Goal: Information Seeking & Learning: Learn about a topic

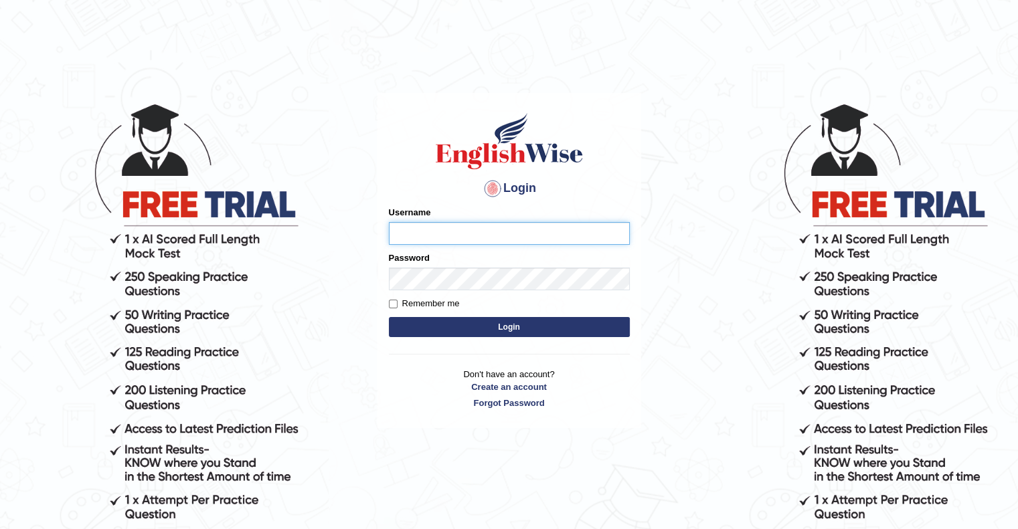
click at [496, 237] on input "Username" at bounding box center [509, 233] width 241 height 23
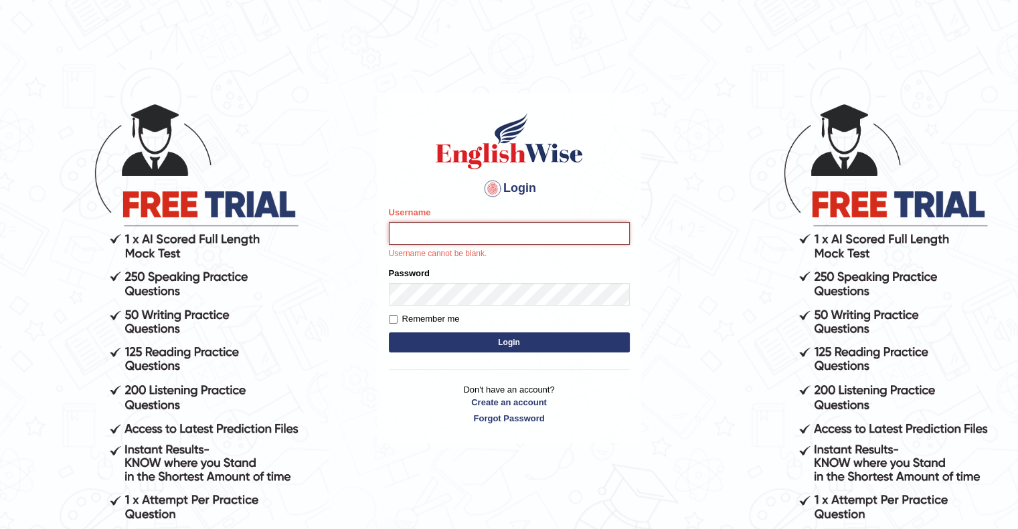
type input "upendrakumar"
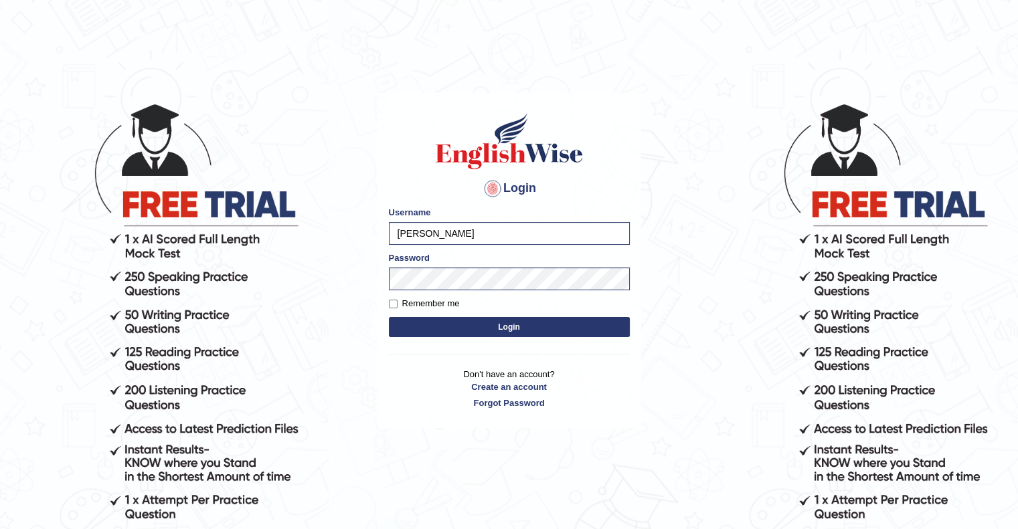
click at [522, 325] on button "Login" at bounding box center [509, 327] width 241 height 20
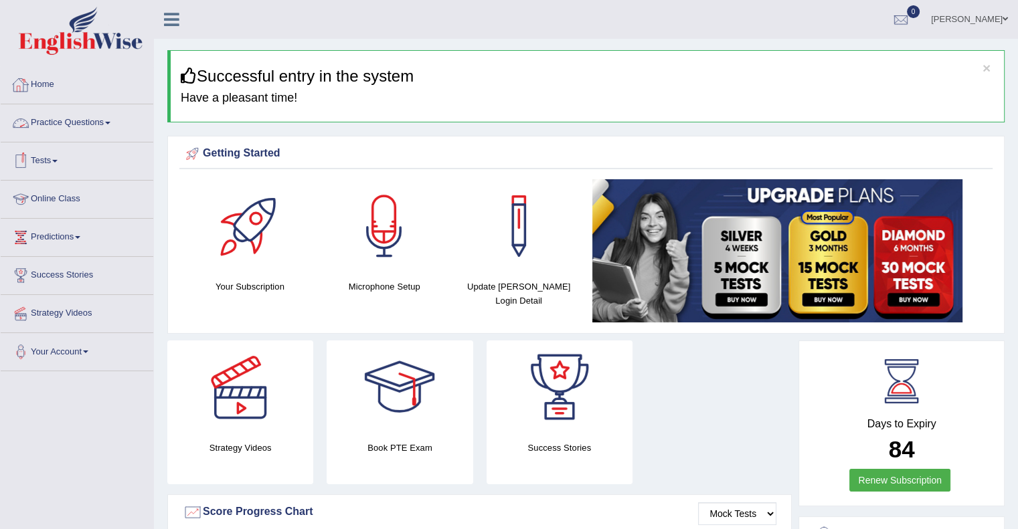
click at [84, 122] on link "Practice Questions" at bounding box center [77, 120] width 153 height 33
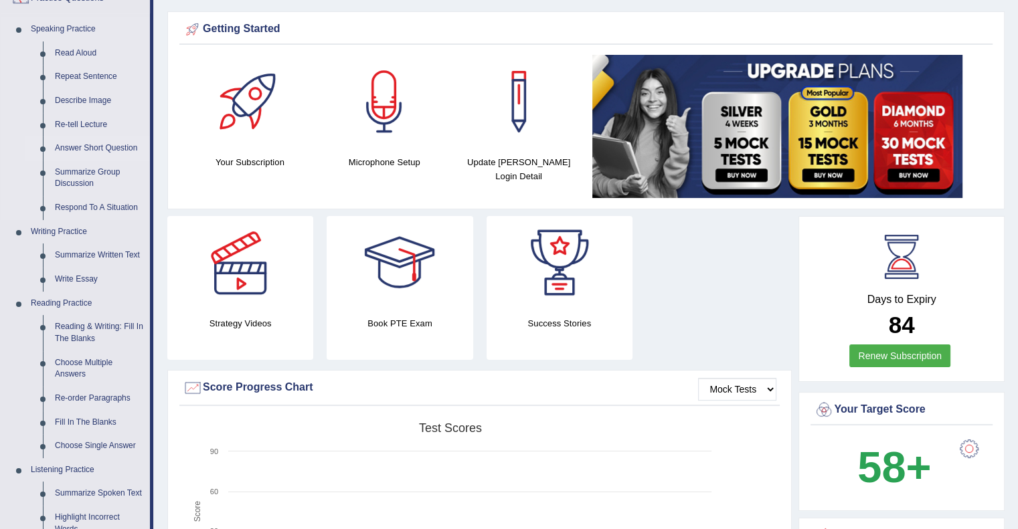
scroll to position [125, 0]
click at [81, 337] on link "Reading & Writing: Fill In The Blanks" at bounding box center [99, 331] width 101 height 35
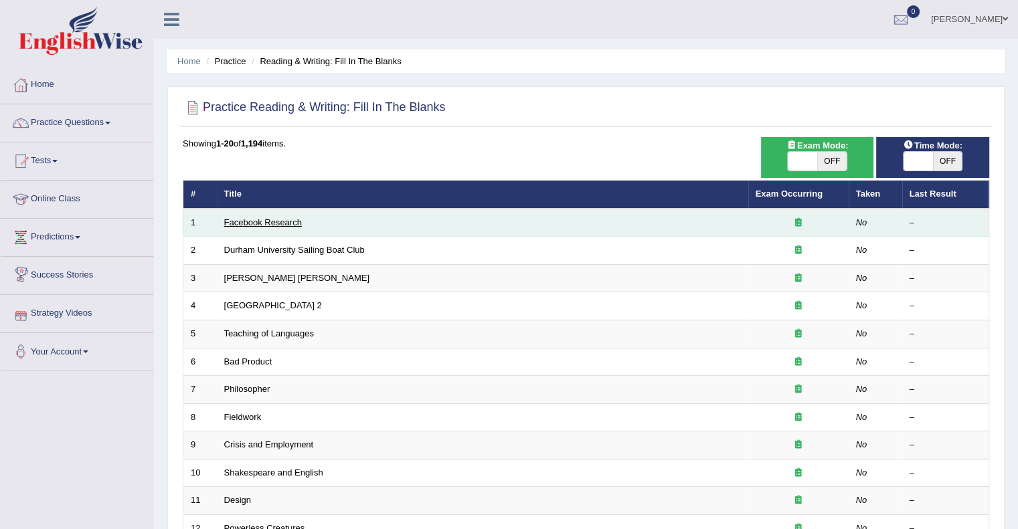
click at [261, 219] on link "Facebook Research" at bounding box center [263, 222] width 78 height 10
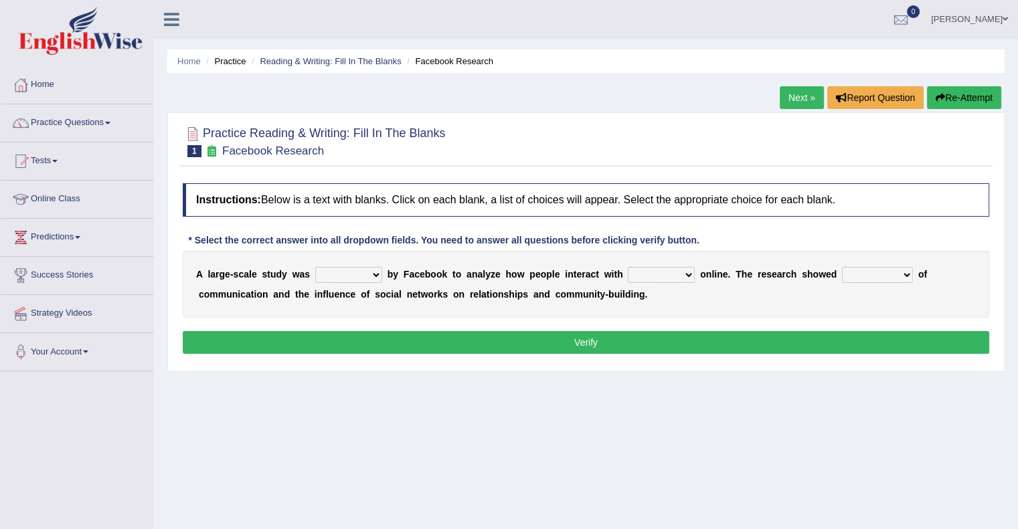
click at [371, 272] on select "surveyed had asked made" at bounding box center [348, 275] width 67 height 16
select select "made"
click at [315, 267] on select "surveyed had asked made" at bounding box center [348, 275] width 67 height 16
click at [693, 272] on select "together all each other another" at bounding box center [661, 275] width 67 height 16
select select "each other"
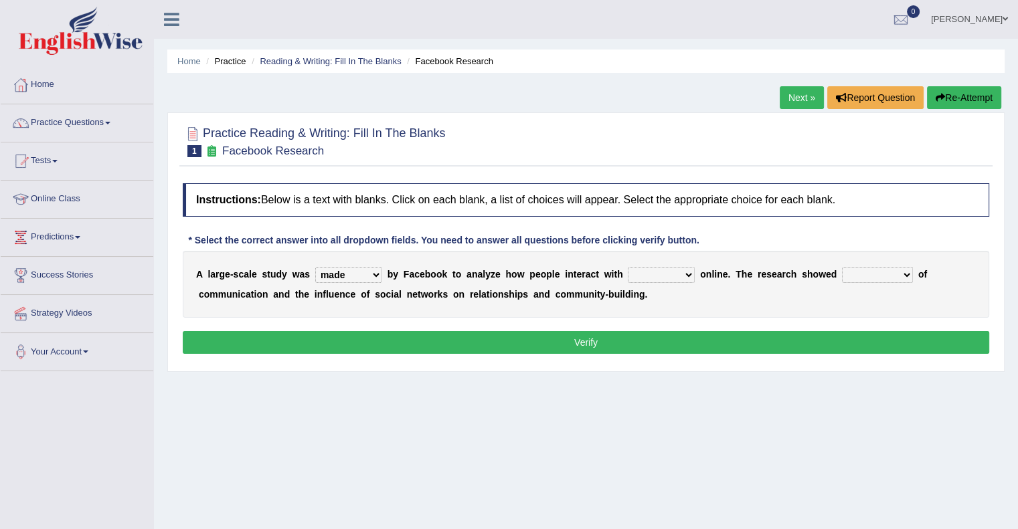
click at [628, 267] on select "together all each other another" at bounding box center [661, 275] width 67 height 16
click at [866, 278] on select "advantages standards fellowships patterns" at bounding box center [877, 275] width 71 height 16
select select "advantages"
click at [842, 267] on select "advantages standards fellowships patterns" at bounding box center [877, 275] width 71 height 16
click at [599, 343] on button "Verify" at bounding box center [586, 342] width 806 height 23
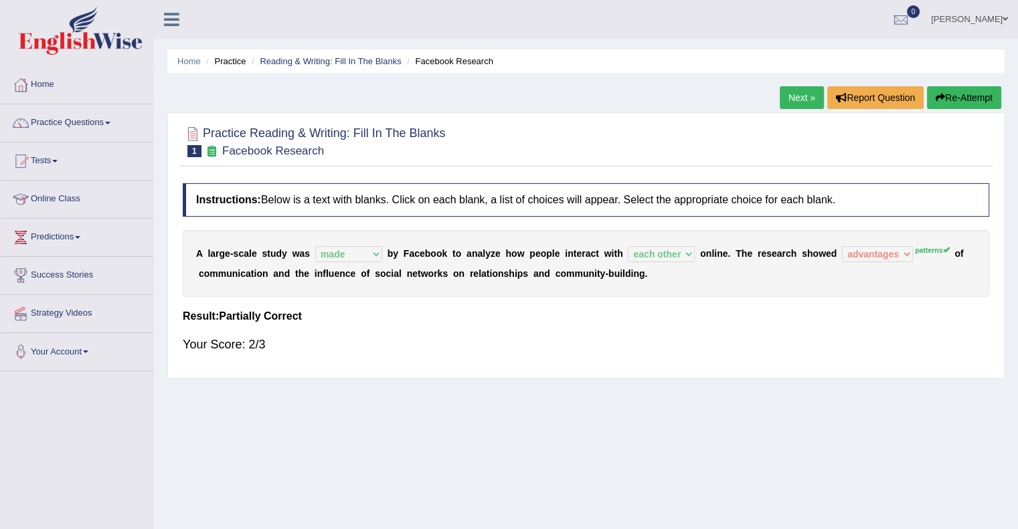
click at [789, 96] on link "Next »" at bounding box center [801, 97] width 44 height 23
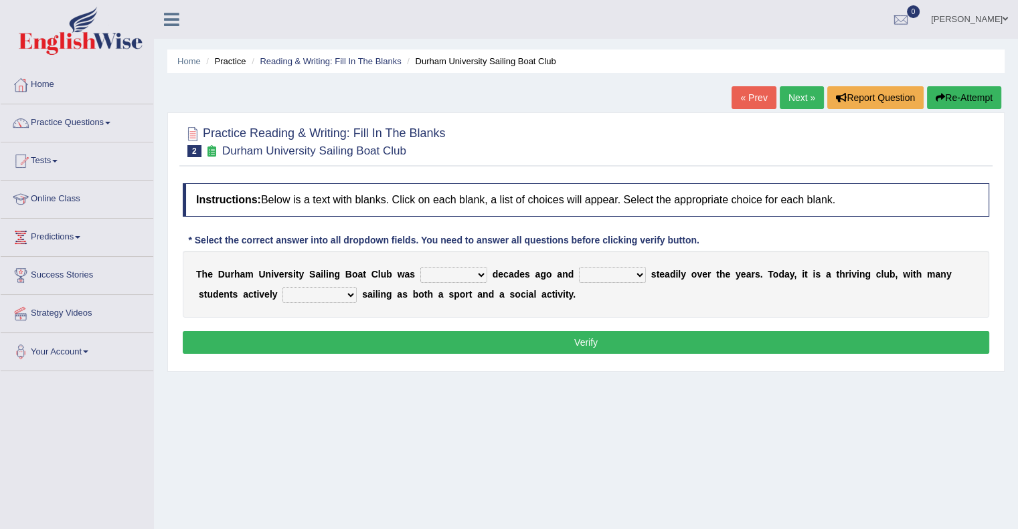
click at [457, 272] on select "found fund founded find" at bounding box center [453, 275] width 67 height 16
select select "find"
click at [420, 267] on select "found fund founded find" at bounding box center [453, 275] width 67 height 16
click at [625, 271] on select "grow growing has grown grown" at bounding box center [612, 275] width 67 height 16
click at [579, 267] on select "grow growing has grown grown" at bounding box center [612, 275] width 67 height 16
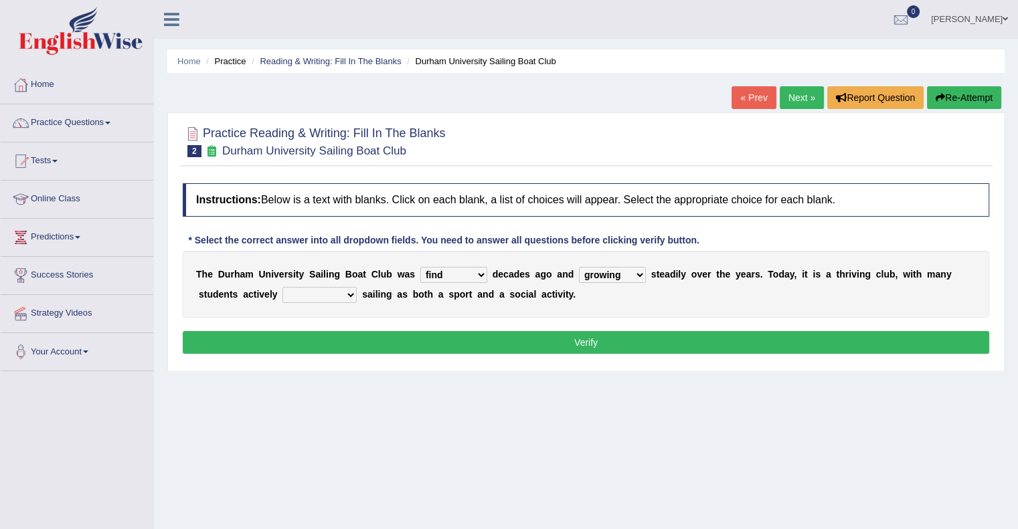
click at [637, 276] on select "grow growing has grown grown" at bounding box center [612, 275] width 67 height 16
select select "grown"
click at [579, 267] on select "grow growing has grown grown" at bounding box center [612, 275] width 67 height 16
click at [348, 294] on select "enjoy enjoyed are enjoying enjoying" at bounding box center [319, 295] width 74 height 16
select select "enjoying"
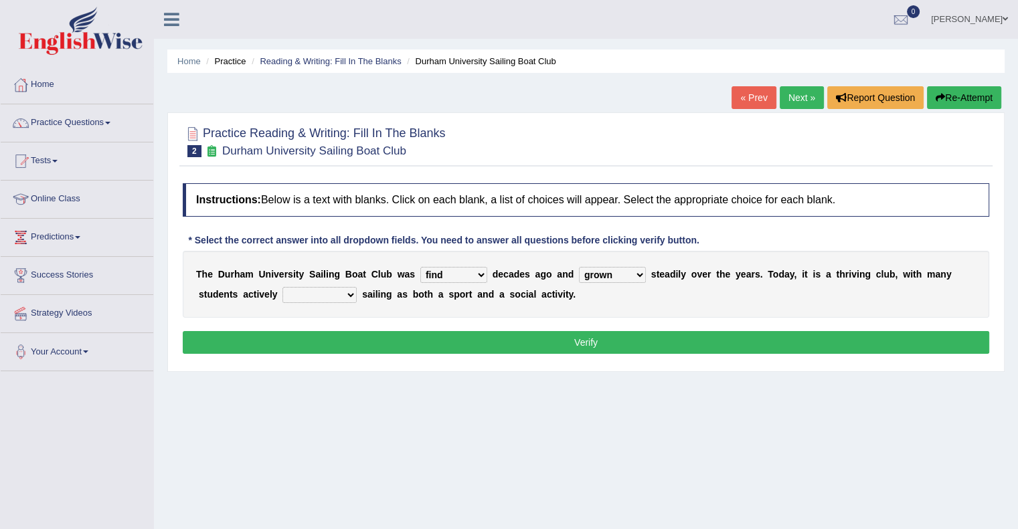
click at [282, 287] on select "enjoy enjoyed are enjoying enjoying" at bounding box center [319, 295] width 74 height 16
click at [415, 339] on button "Verify" at bounding box center [586, 342] width 806 height 23
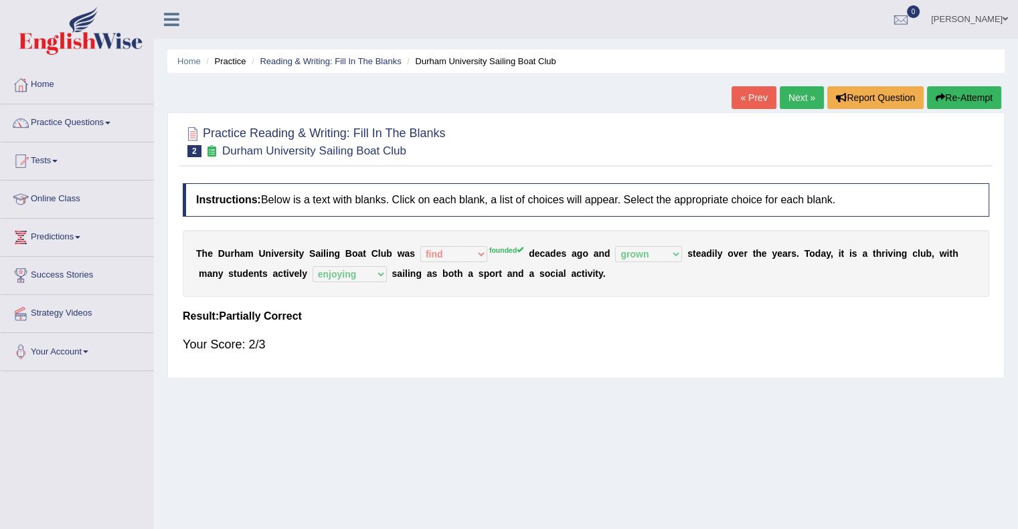
click at [794, 94] on link "Next »" at bounding box center [801, 97] width 44 height 23
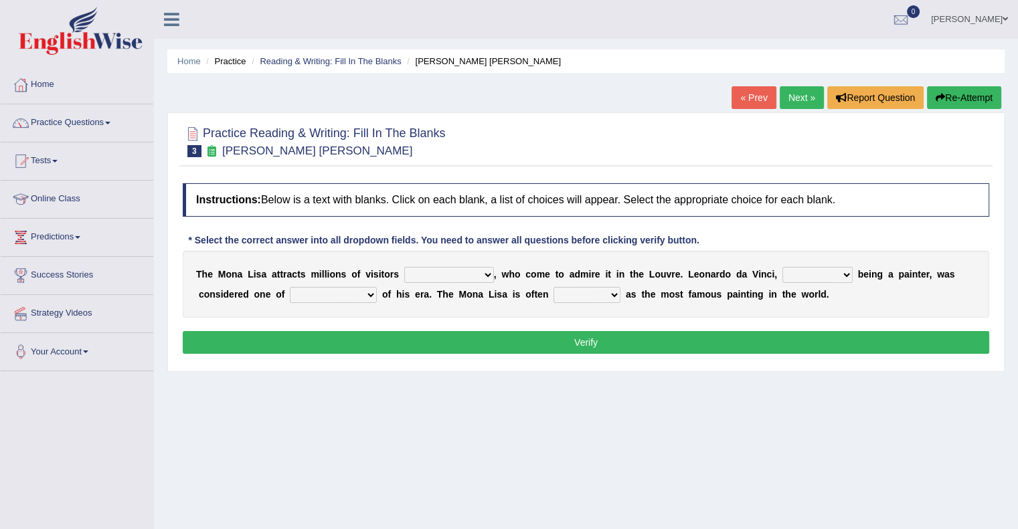
click at [444, 276] on select "around the year the all year all year round per year" at bounding box center [449, 275] width 90 height 16
select select "around the year"
click at [404, 267] on select "around the year the all year all year round per year" at bounding box center [449, 275] width 90 height 16
click at [815, 274] on select "rather than as much as as well as as long as" at bounding box center [817, 275] width 70 height 16
select select "as well as"
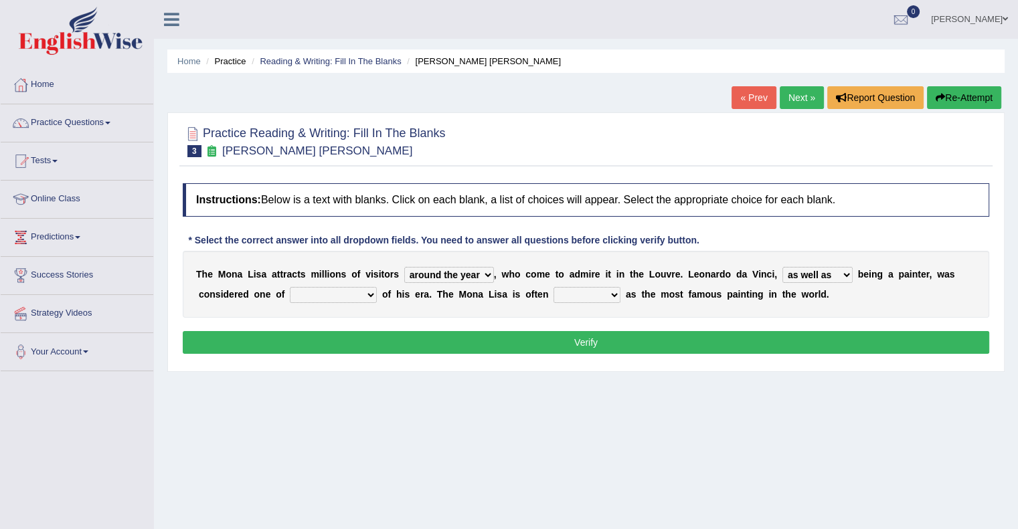
click at [782, 267] on select "rather than as much as as well as as long as" at bounding box center [817, 275] width 70 height 16
click at [347, 299] on select "better artists artist the better artist the best artists" at bounding box center [333, 295] width 87 height 16
select select "better artists"
click at [290, 287] on select "better artists artist the better artist the best artists" at bounding box center [333, 295] width 87 height 16
click at [601, 296] on select "classified suggested predicted described" at bounding box center [586, 295] width 67 height 16
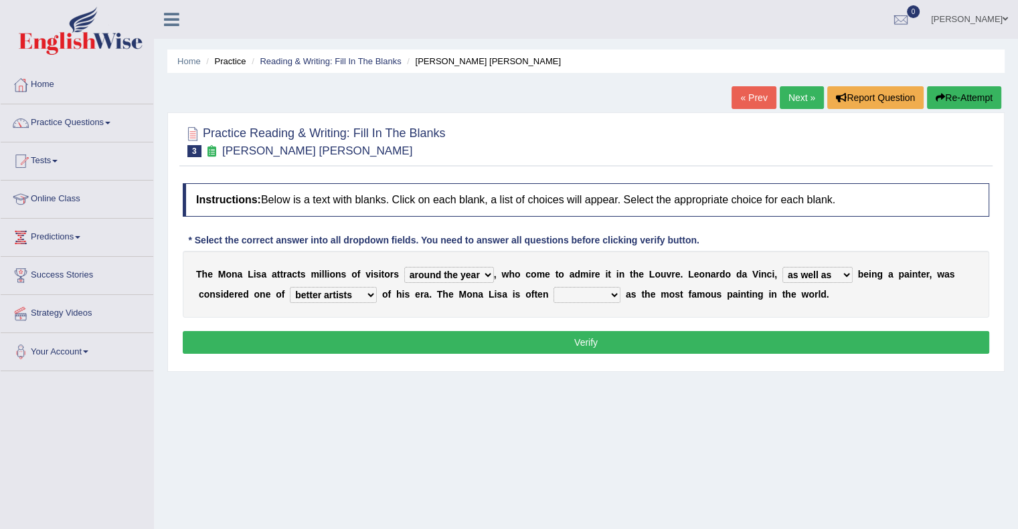
click at [577, 385] on div "Home Practice Reading & Writing: Fill In The Blanks Mona Lisa « Prev Next » Rep…" at bounding box center [586, 334] width 864 height 669
click at [593, 296] on select "classified suggested predicted described" at bounding box center [586, 295] width 67 height 16
select select "described"
click at [553, 287] on select "classified suggested predicted described" at bounding box center [586, 295] width 67 height 16
click at [587, 334] on button "Verify" at bounding box center [586, 342] width 806 height 23
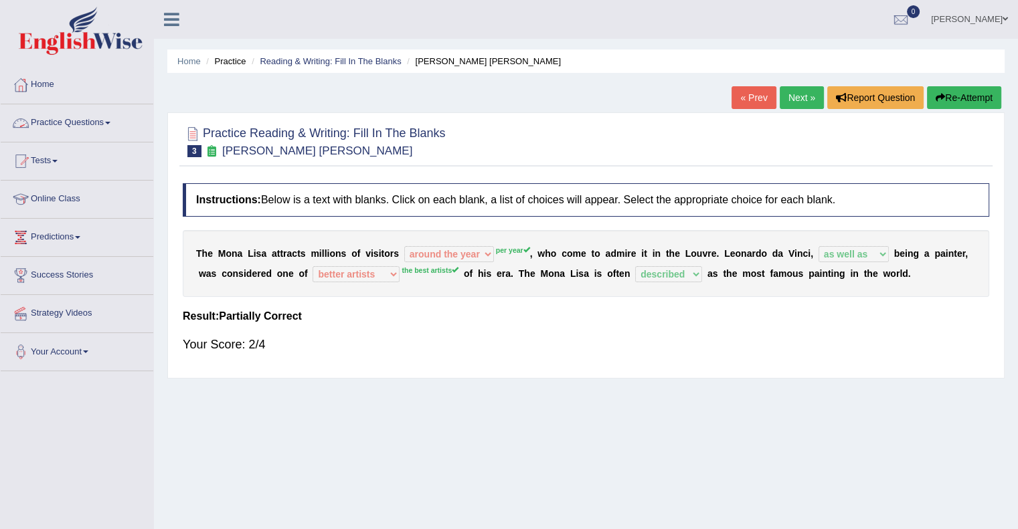
click at [94, 120] on link "Practice Questions" at bounding box center [77, 120] width 153 height 33
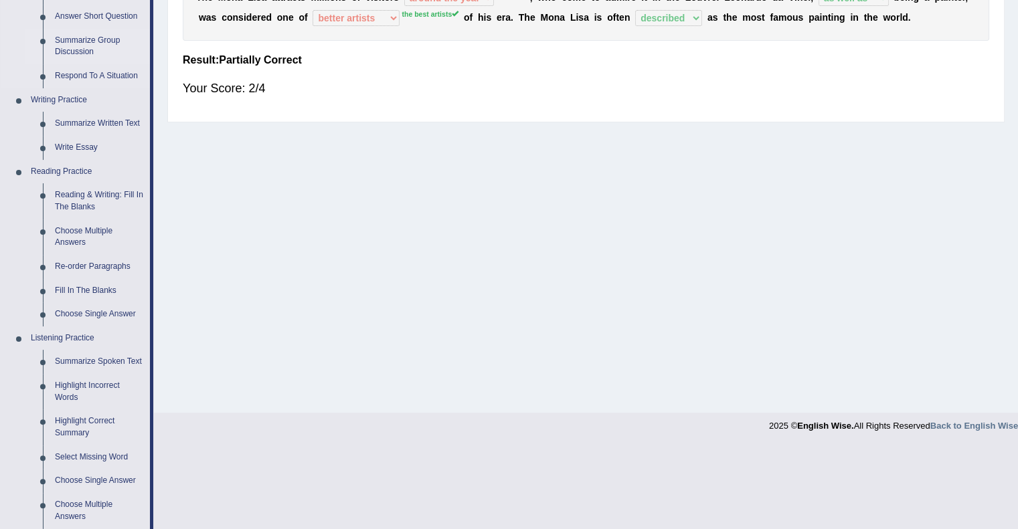
scroll to position [257, 0]
click at [78, 285] on link "Fill In The Blanks" at bounding box center [99, 290] width 101 height 24
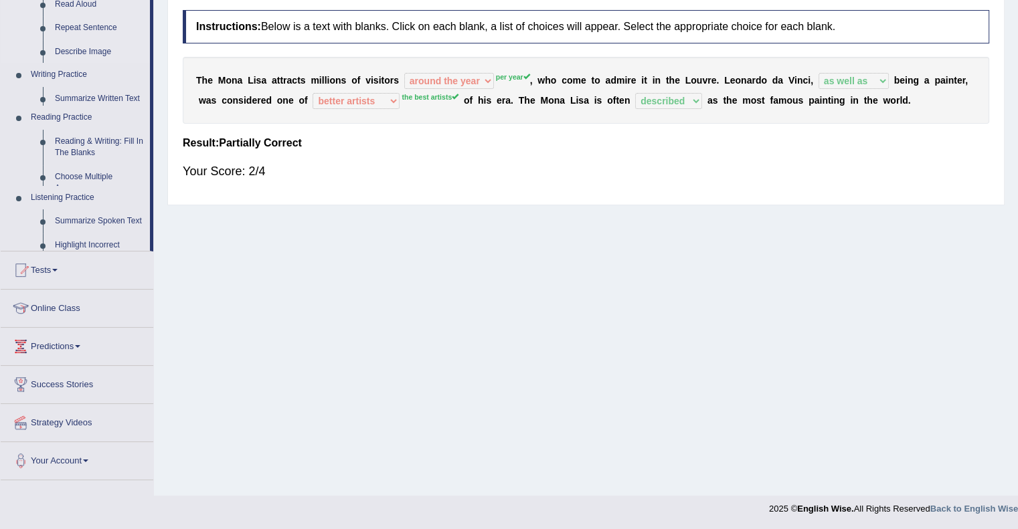
scroll to position [173, 0]
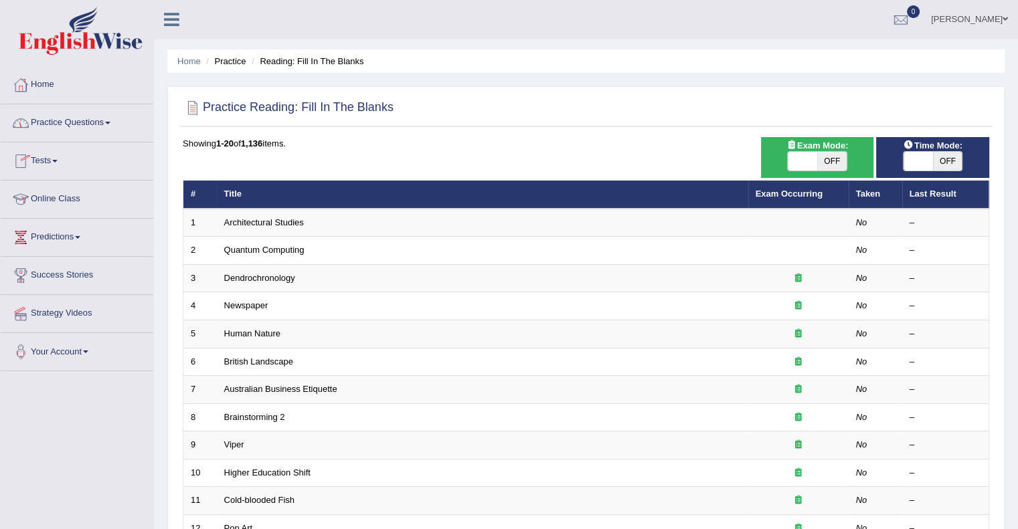
click at [100, 127] on link "Practice Questions" at bounding box center [77, 120] width 153 height 33
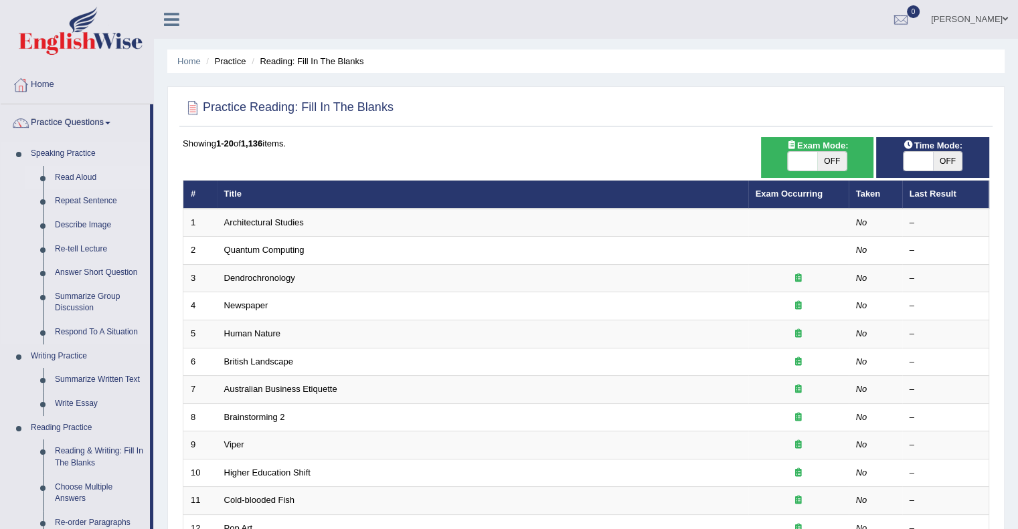
click at [83, 179] on link "Read Aloud" at bounding box center [99, 178] width 101 height 24
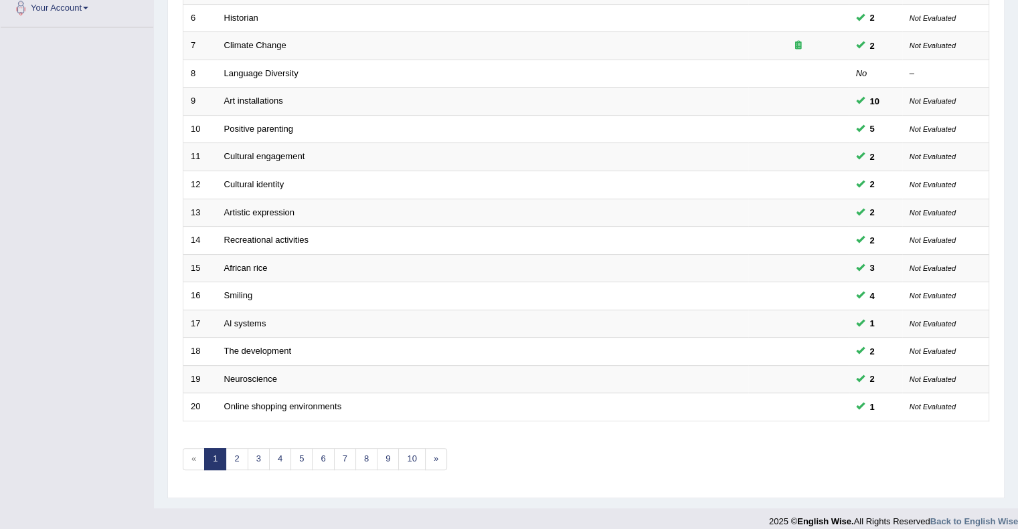
scroll to position [353, 0]
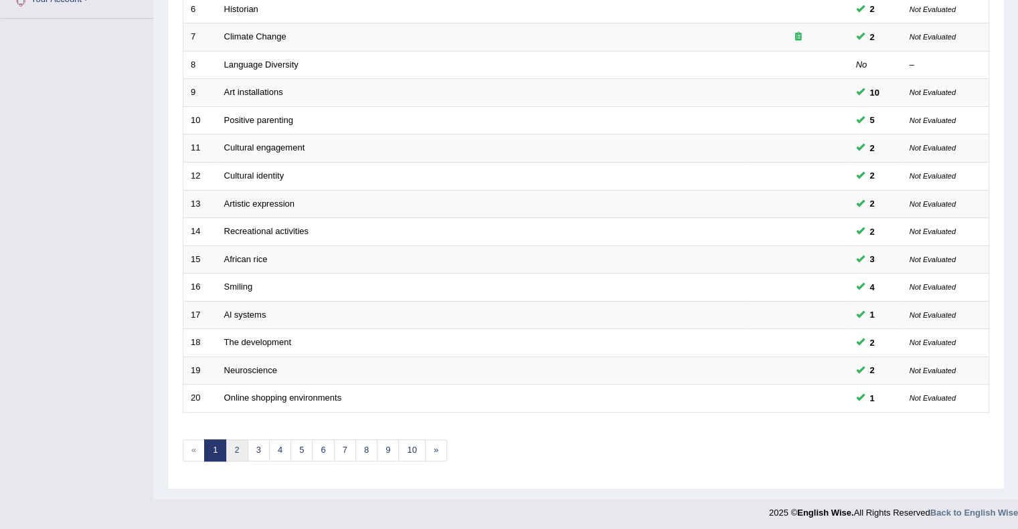
click at [238, 449] on link "2" at bounding box center [236, 451] width 22 height 22
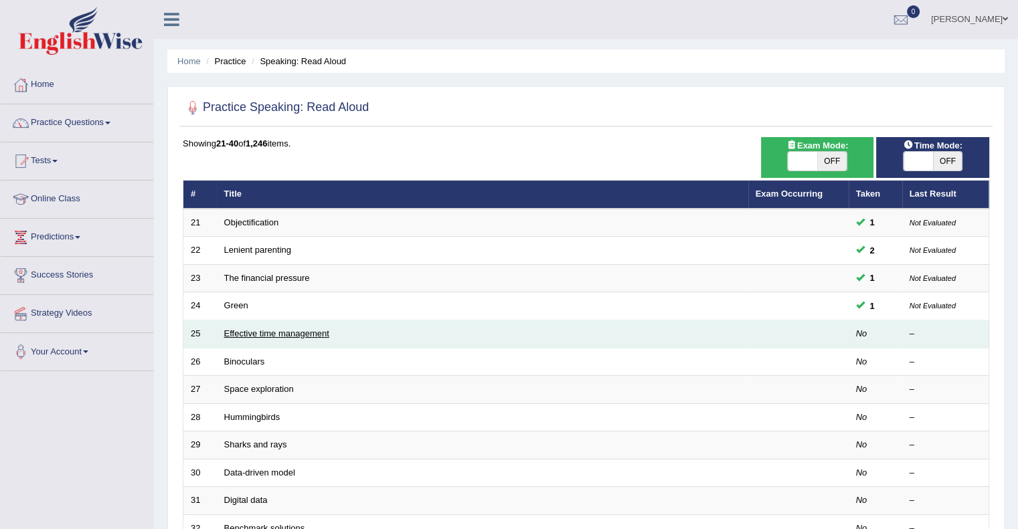
click at [246, 337] on link "Effective time management" at bounding box center [276, 334] width 105 height 10
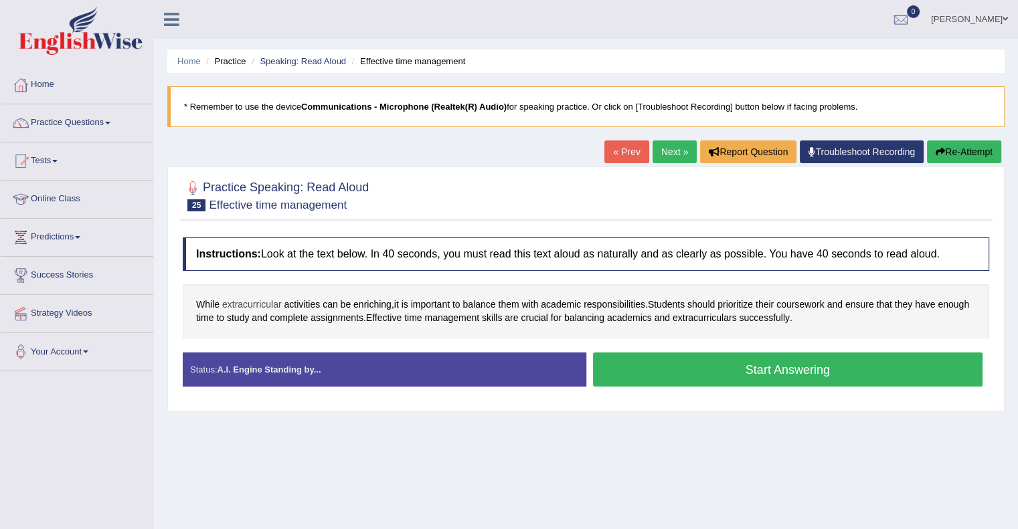
click at [254, 300] on span "extracurricular" at bounding box center [252, 305] width 60 height 14
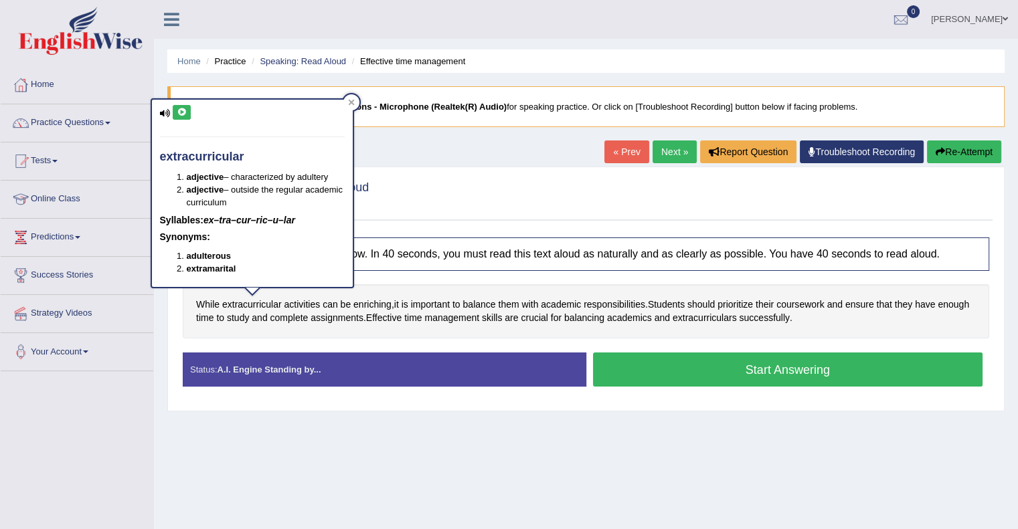
click at [180, 111] on icon at bounding box center [182, 112] width 10 height 8
click at [351, 101] on icon at bounding box center [351, 102] width 6 height 6
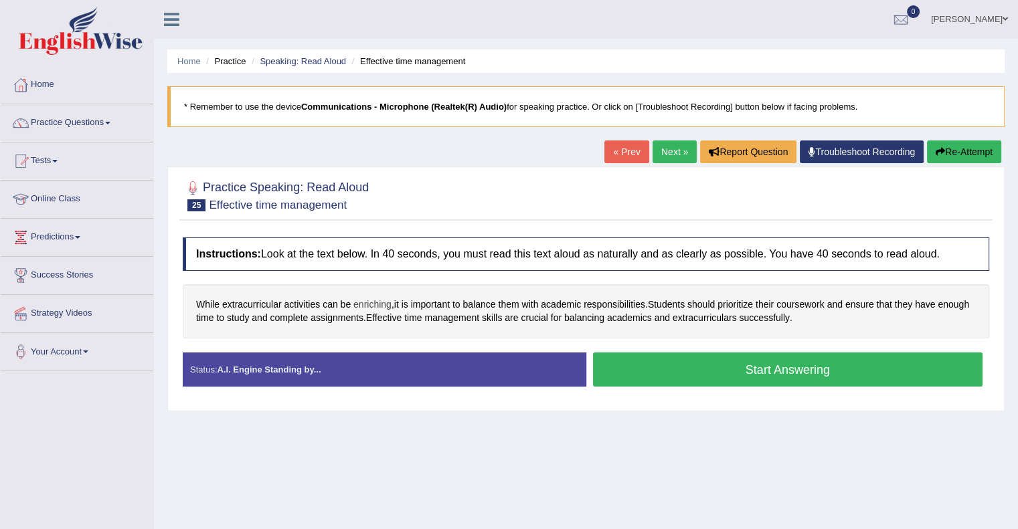
click at [374, 301] on span "enriching" at bounding box center [372, 305] width 38 height 14
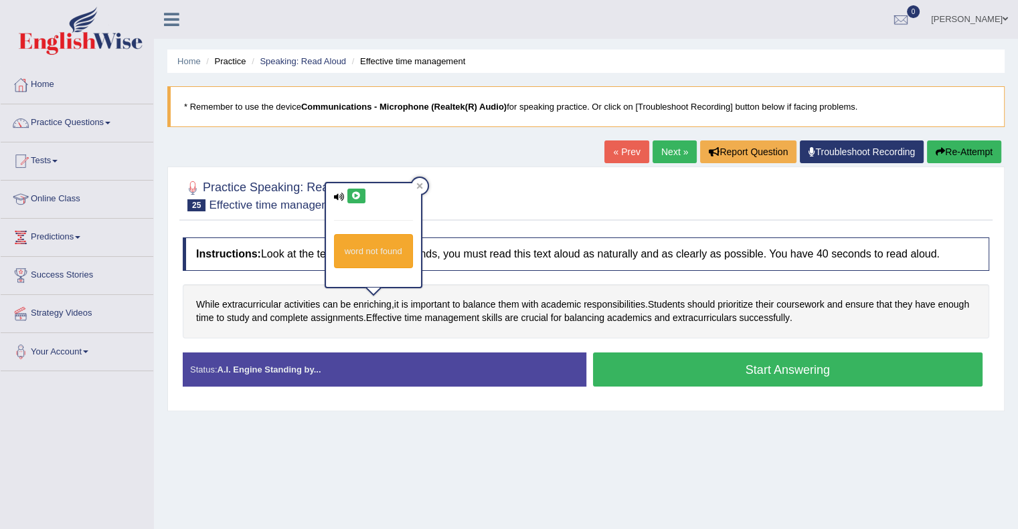
click at [343, 195] on icon at bounding box center [339, 197] width 11 height 9
click at [420, 184] on icon at bounding box center [419, 186] width 6 height 6
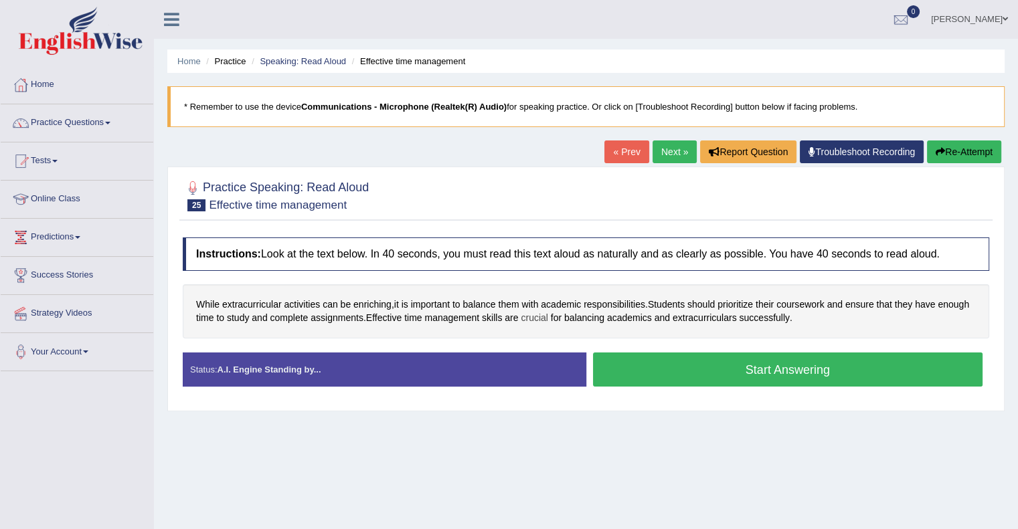
click at [541, 316] on span "crucial" at bounding box center [534, 318] width 27 height 14
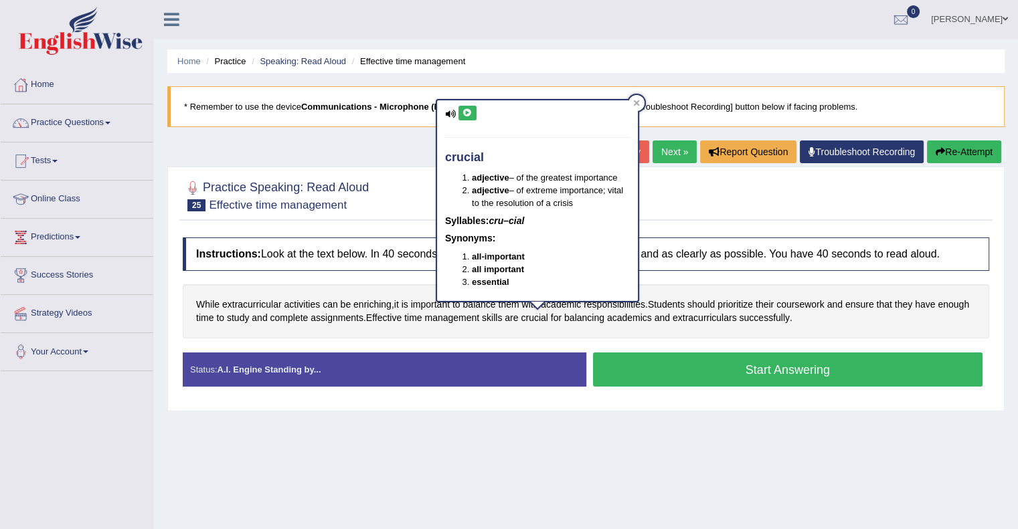
click at [464, 110] on icon at bounding box center [467, 113] width 10 height 8
click at [637, 100] on icon at bounding box center [636, 103] width 7 height 7
